Goal: Information Seeking & Learning: Check status

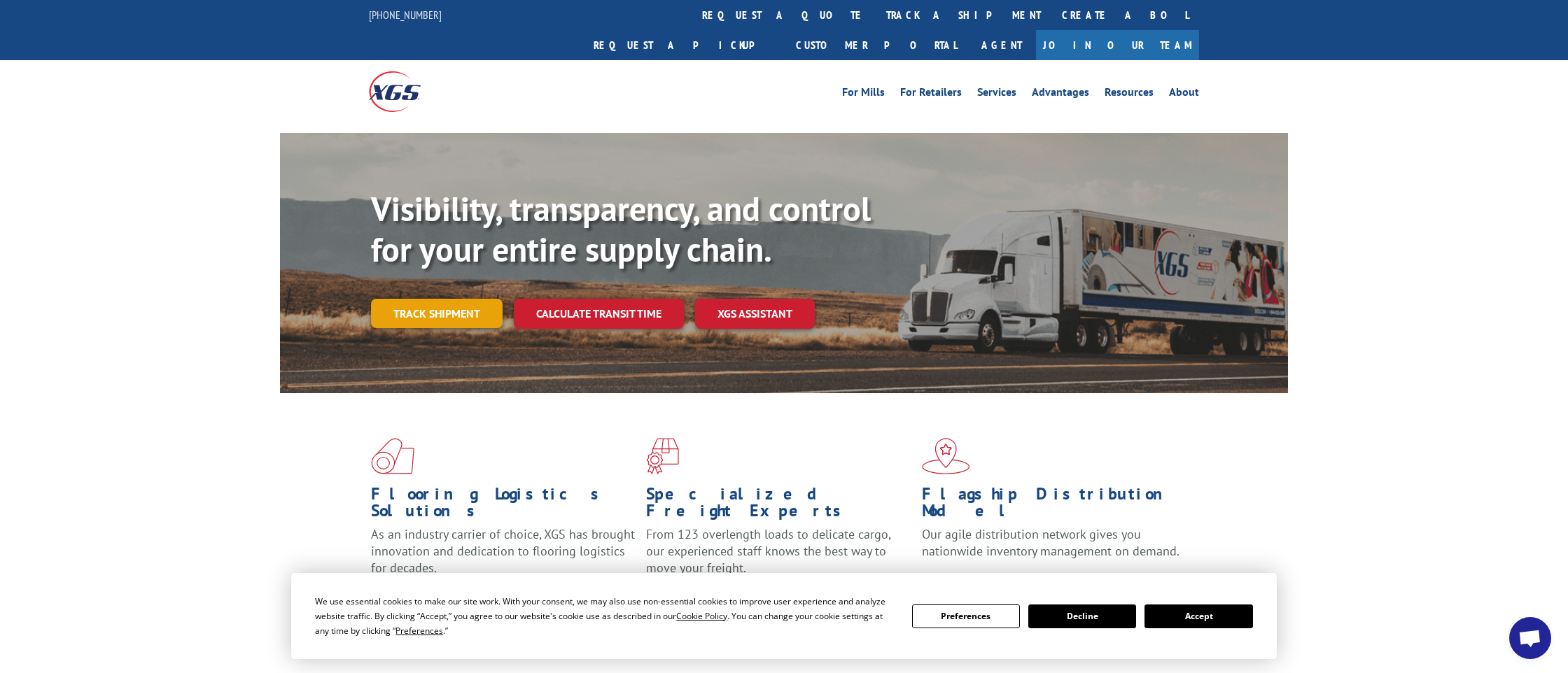
click at [429, 299] on link "Track shipment" at bounding box center [437, 313] width 131 height 29
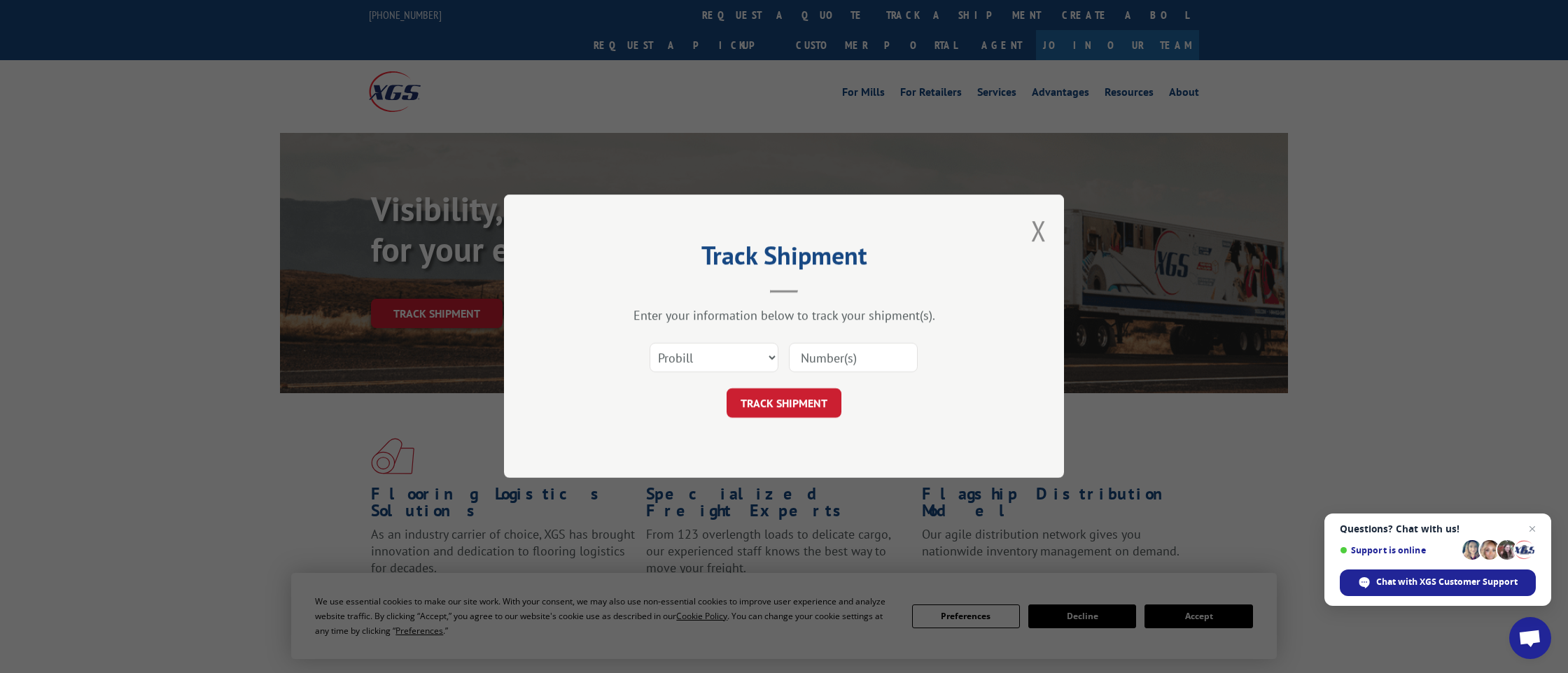
click at [811, 356] on input at bounding box center [853, 358] width 129 height 29
type input "103952"
click button "TRACK SHIPMENT" at bounding box center [784, 403] width 115 height 29
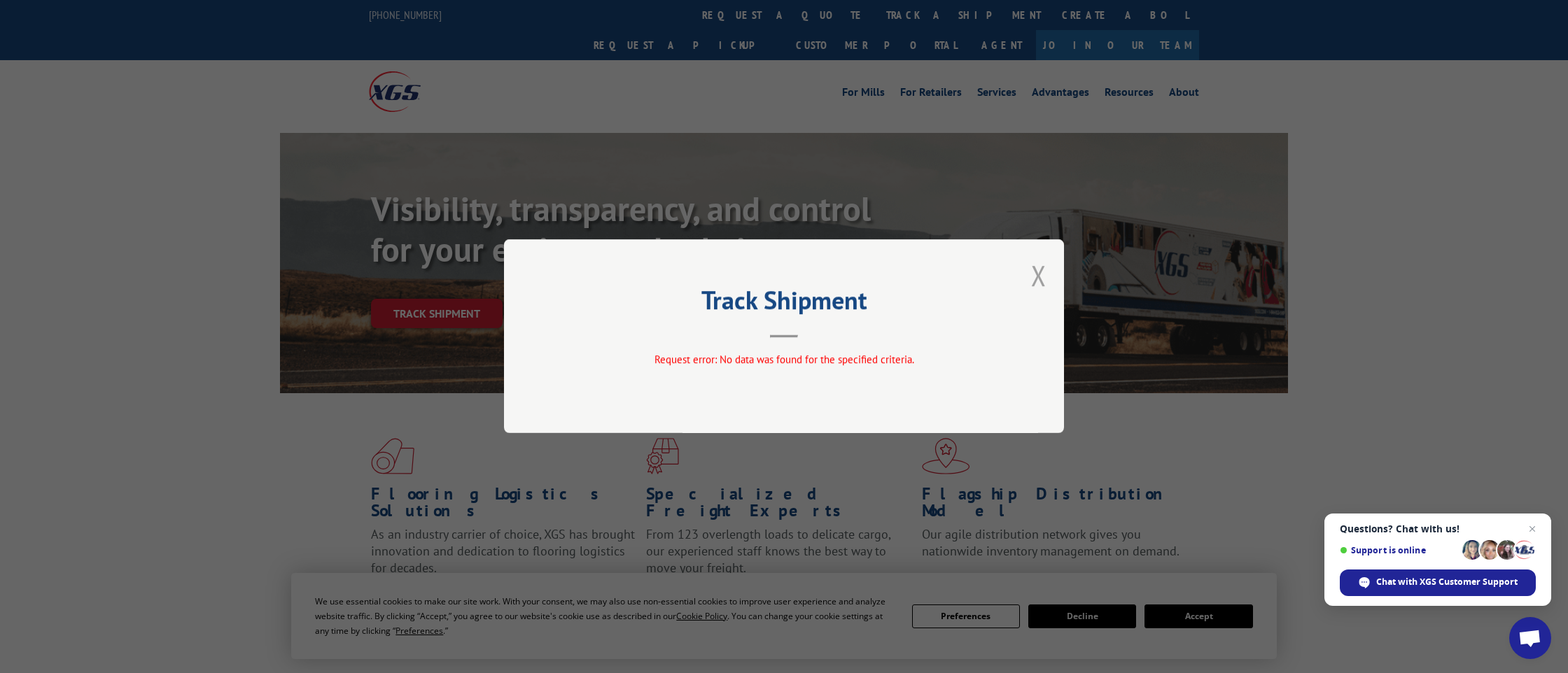
click at [1040, 272] on button "Close modal" at bounding box center [1038, 275] width 15 height 37
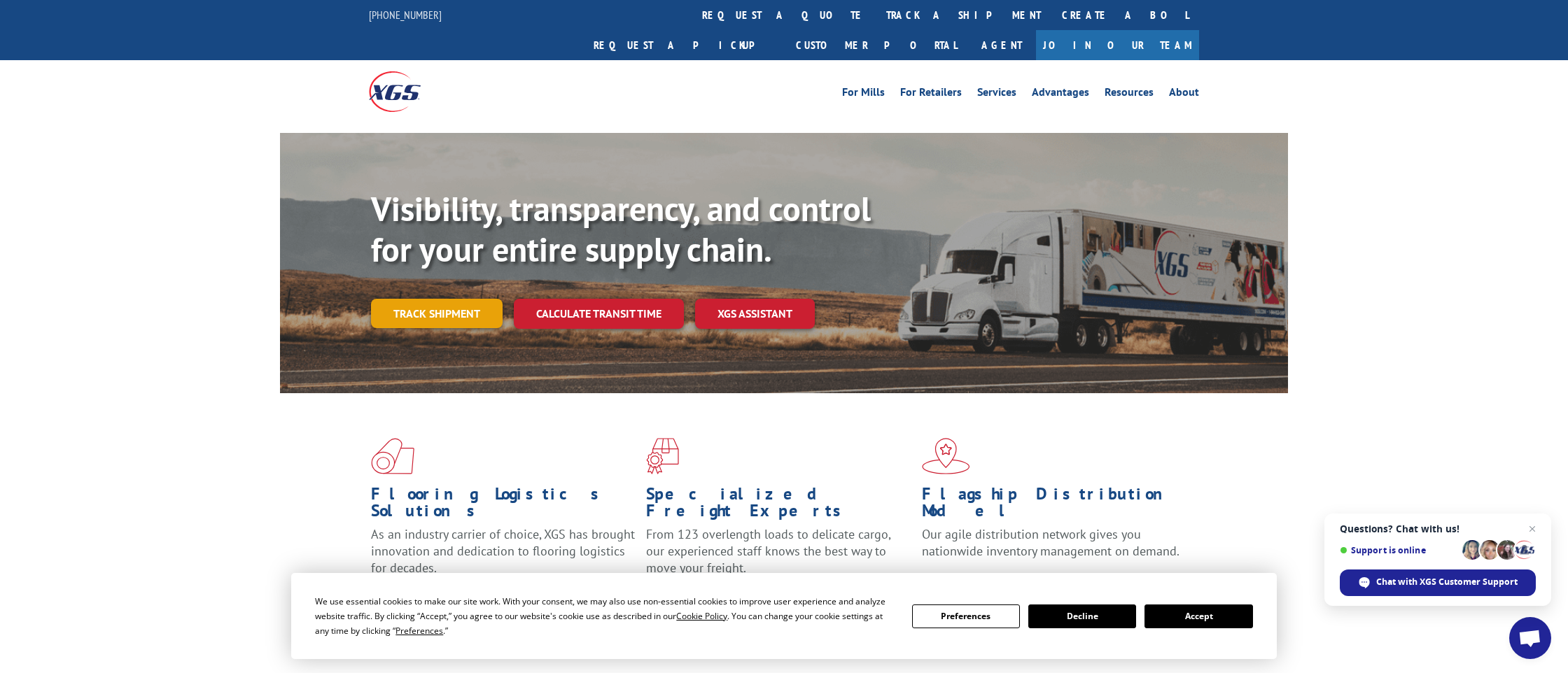
click at [404, 299] on link "Track shipment" at bounding box center [437, 313] width 131 height 29
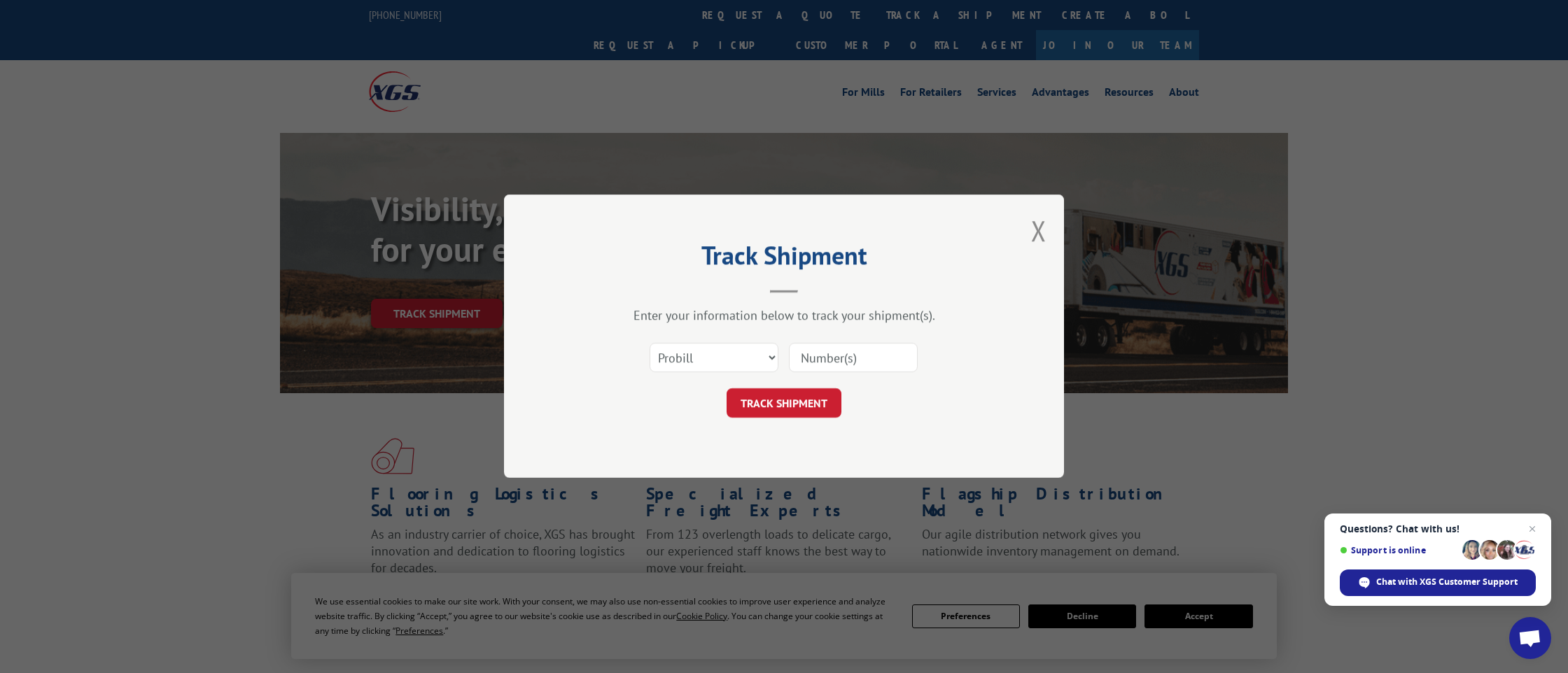
click at [815, 358] on input at bounding box center [853, 358] width 129 height 29
type input "17602440"
click button "TRACK SHIPMENT" at bounding box center [784, 403] width 115 height 29
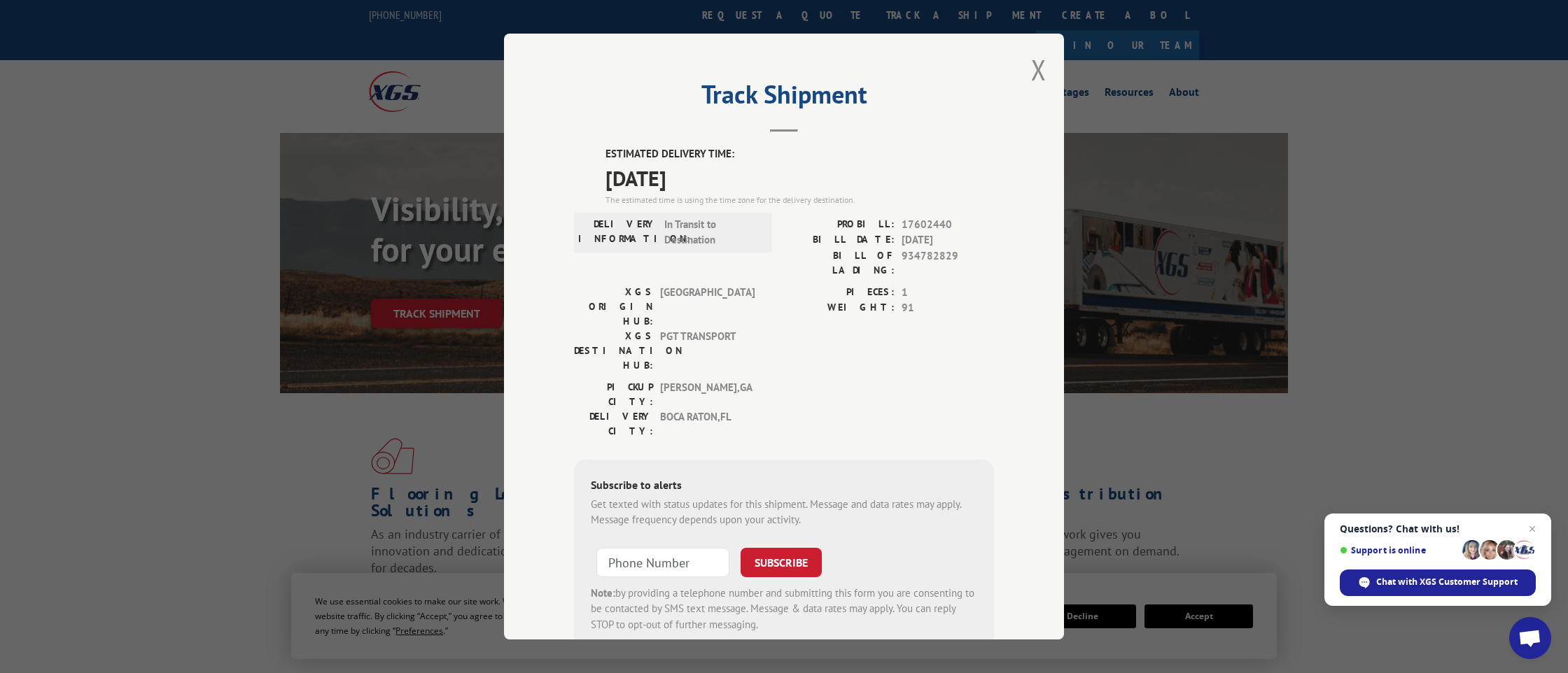
drag, startPoint x: 817, startPoint y: 361, endPoint x: 624, endPoint y: 398, distance: 196.5
click at [813, 380] on div "PICKUP CITY: [GEOGRAPHIC_DATA] , [GEOGRAPHIC_DATA] DELIVERY CITY: [GEOGRAPHIC_D…" at bounding box center [784, 413] width 420 height 66
drag, startPoint x: 1042, startPoint y: 63, endPoint x: 1037, endPoint y: 72, distance: 10.3
click at [1041, 64] on button "Close modal" at bounding box center [1038, 70] width 15 height 37
